Goal: Task Accomplishment & Management: Use online tool/utility

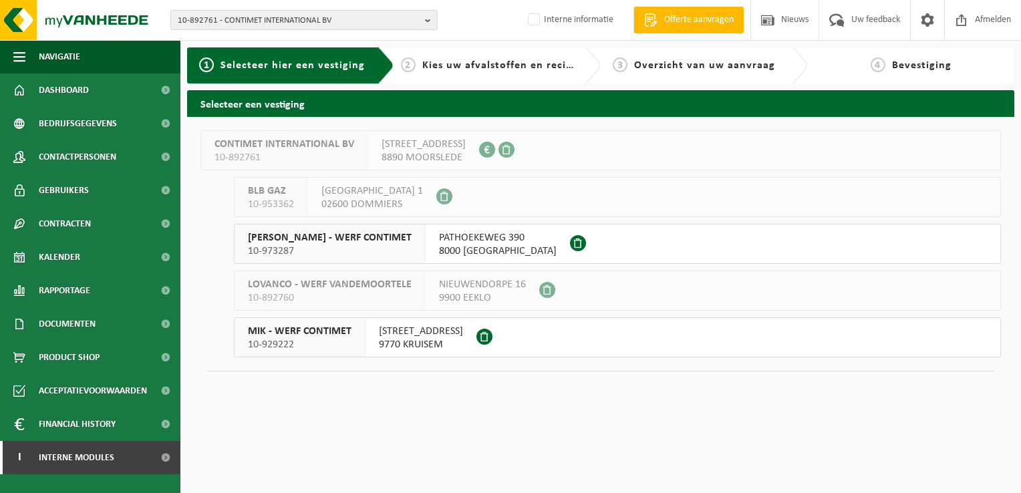
click at [455, 442] on html "10-892761 - CONTIMET INTERNATIONAL BV 10-892761 - CONTIMET INTERNATIONAL BV 10-…" at bounding box center [510, 246] width 1021 height 493
click at [243, 422] on html "10-892761 - CONTIMET INTERNATIONAL BV 10-892761 - CONTIMET INTERNATIONAL BV 10-…" at bounding box center [510, 246] width 1021 height 493
click at [110, 458] on span "Interne modules" at bounding box center [77, 457] width 76 height 33
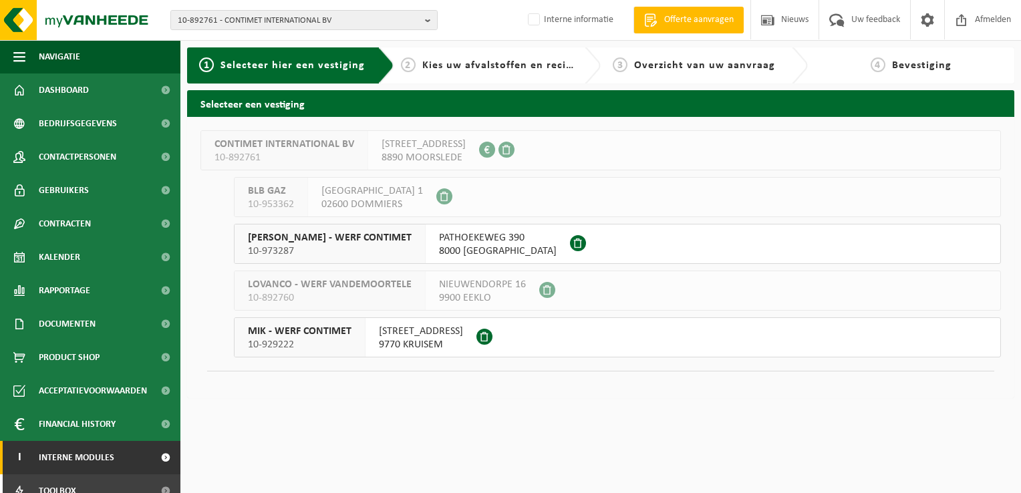
scroll to position [81, 0]
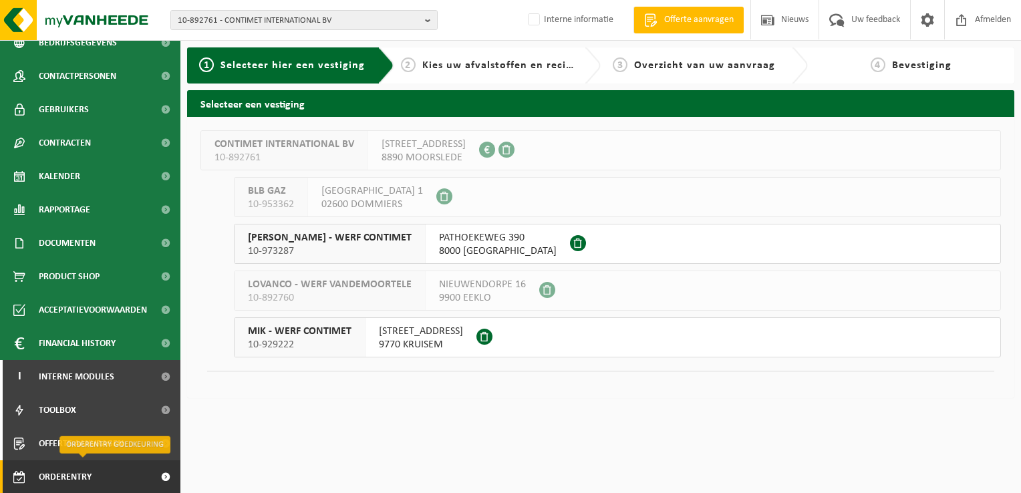
click at [108, 473] on span "Orderentry Goedkeuring" at bounding box center [95, 477] width 112 height 33
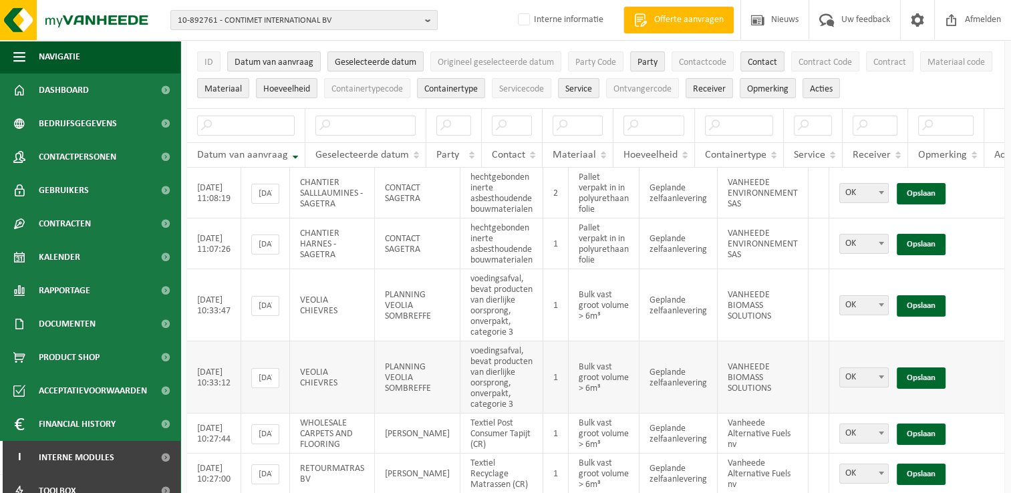
scroll to position [134, 0]
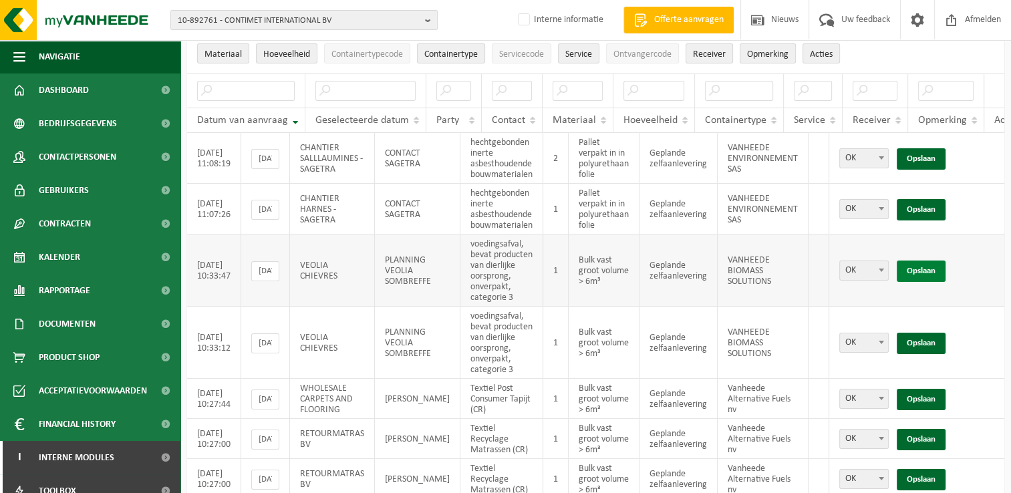
click at [918, 272] on link "Opslaan" at bounding box center [921, 271] width 49 height 21
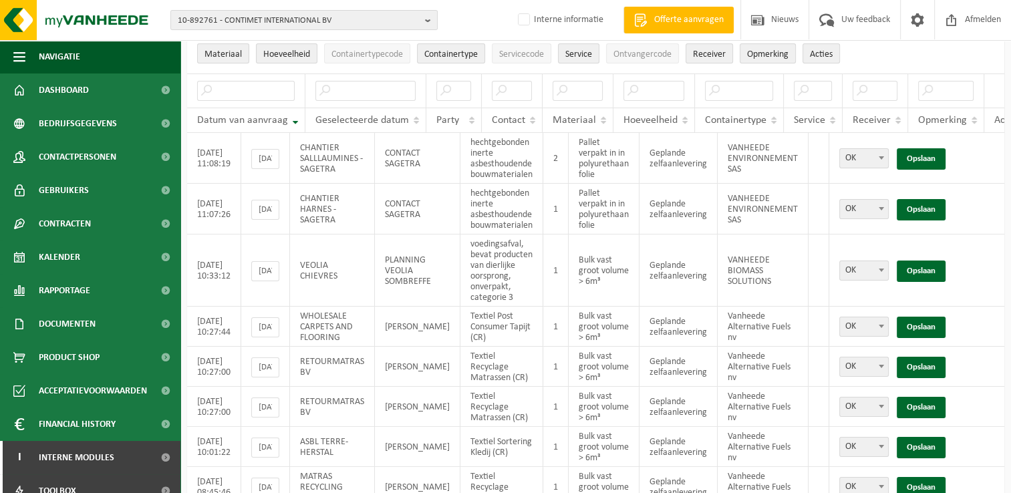
click at [918, 272] on link "Opslaan" at bounding box center [921, 271] width 49 height 21
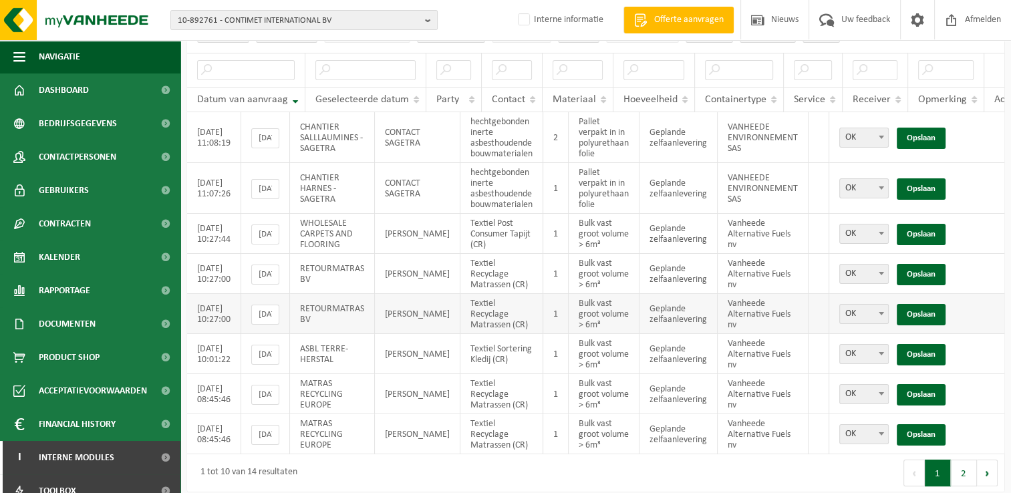
scroll to position [174, 0]
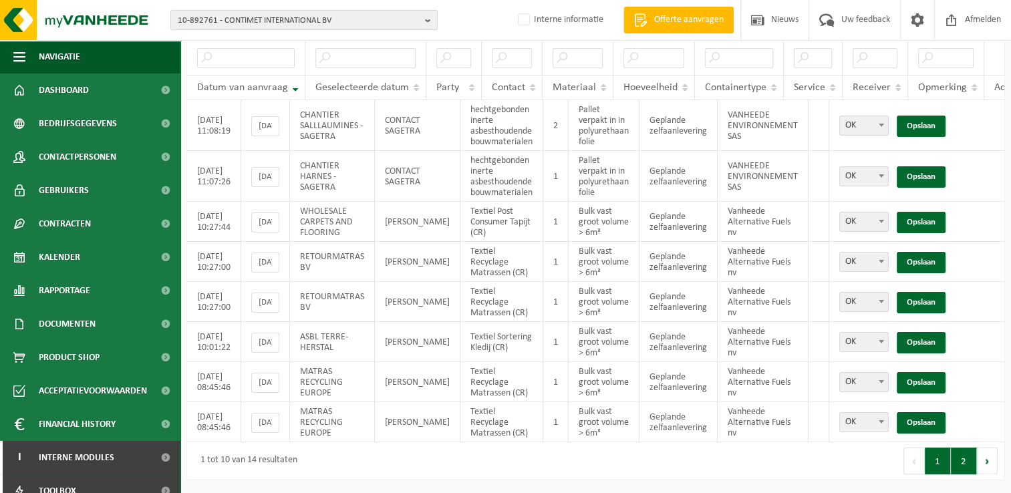
click at [969, 468] on button "2" at bounding box center [964, 461] width 26 height 27
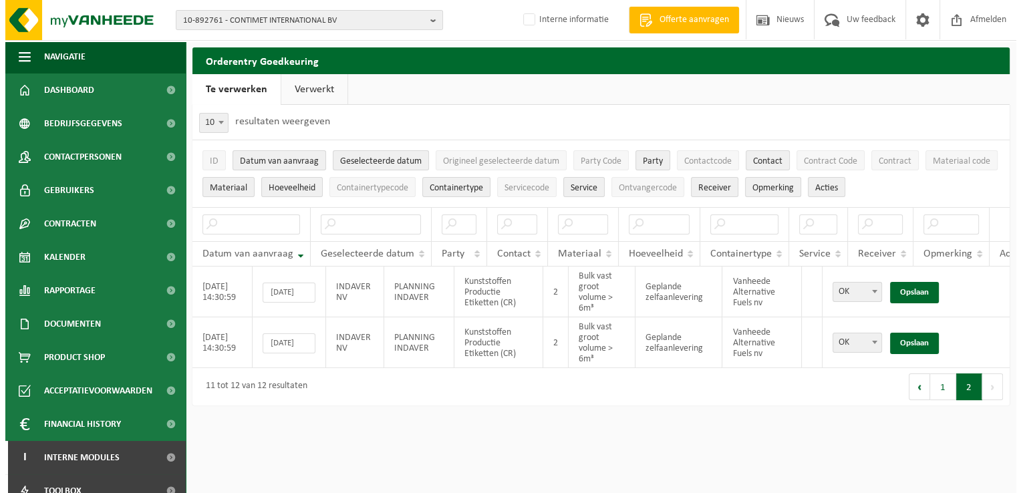
scroll to position [0, 0]
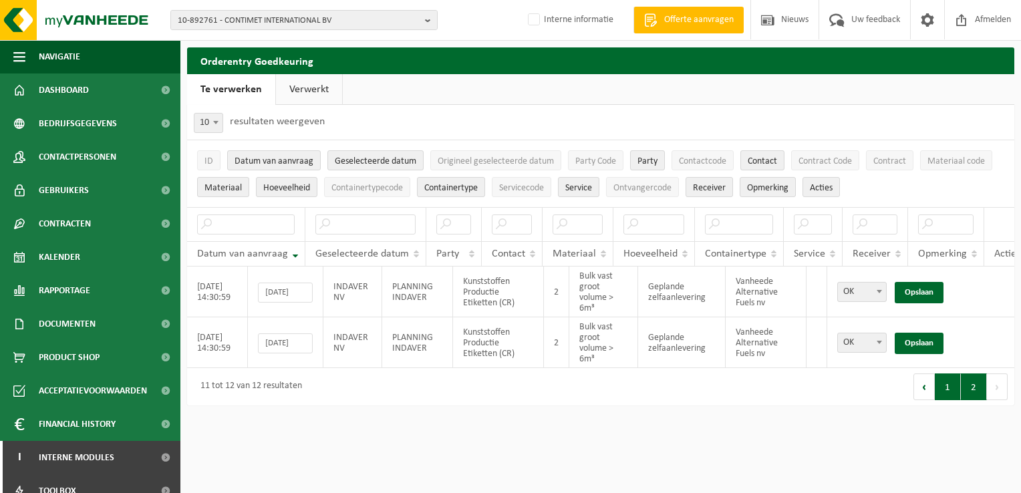
click at [944, 400] on button "1" at bounding box center [948, 387] width 26 height 27
